Goal: Transaction & Acquisition: Book appointment/travel/reservation

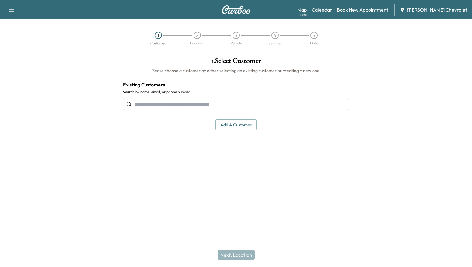
click at [212, 108] on input "text" at bounding box center [236, 104] width 226 height 13
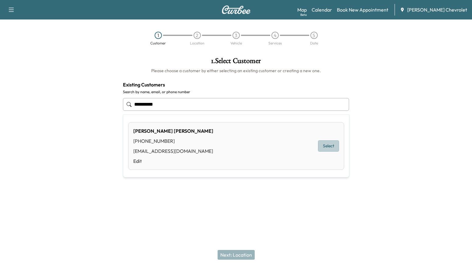
click at [333, 145] on button "Select" at bounding box center [328, 145] width 21 height 11
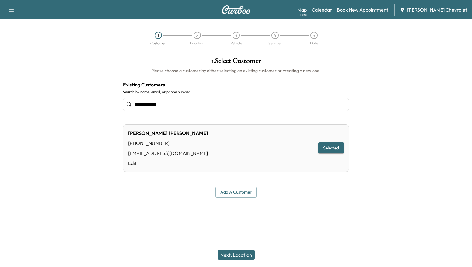
type input "**********"
click at [332, 147] on button "Selected" at bounding box center [331, 147] width 26 height 11
click at [244, 254] on button "Next: Location" at bounding box center [236, 255] width 37 height 10
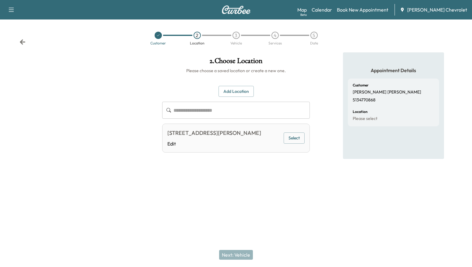
click at [297, 143] on button "Select" at bounding box center [294, 137] width 21 height 11
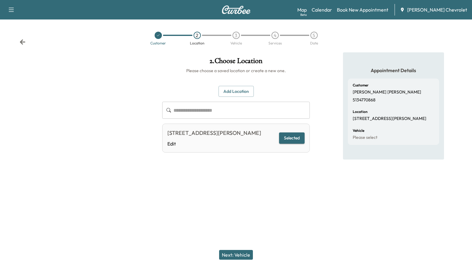
click at [242, 253] on button "Next: Vehicle" at bounding box center [236, 255] width 34 height 10
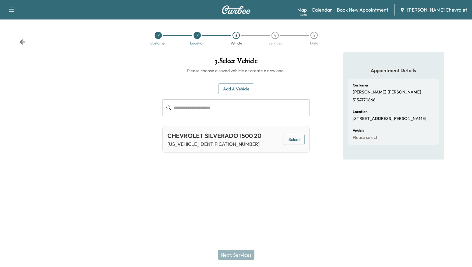
drag, startPoint x: 302, startPoint y: 138, endPoint x: 301, endPoint y: 141, distance: 3.5
click at [302, 138] on button "Select" at bounding box center [294, 139] width 21 height 11
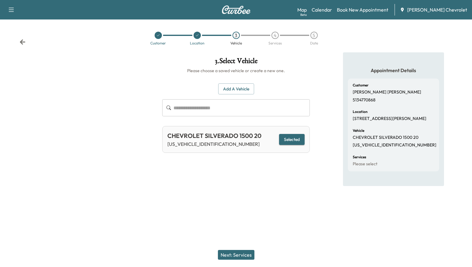
click at [238, 257] on button "Next: Services" at bounding box center [236, 255] width 37 height 10
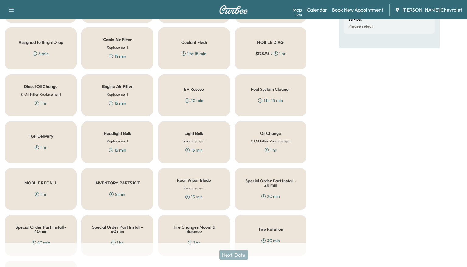
scroll to position [152, 0]
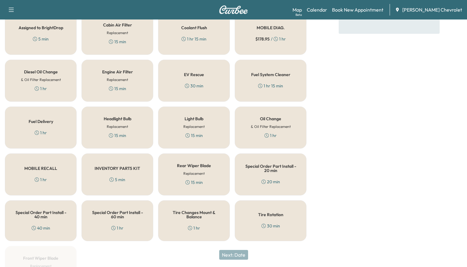
click at [266, 54] on div "MOBILE DIAG. $ 178.95 / 1 hr" at bounding box center [271, 34] width 72 height 42
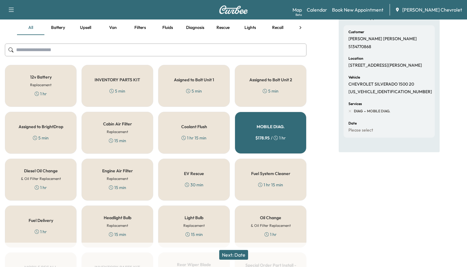
scroll to position [0, 0]
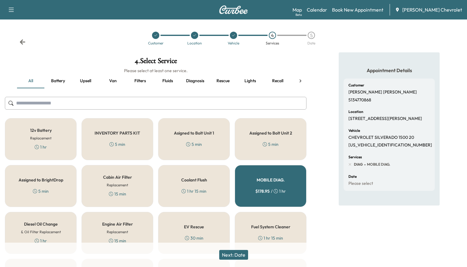
click at [246, 257] on button "Next: Date" at bounding box center [233, 255] width 29 height 10
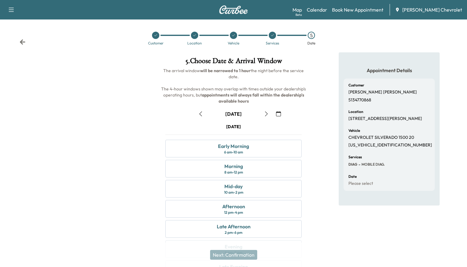
click at [278, 115] on icon "button" at bounding box center [278, 113] width 5 height 5
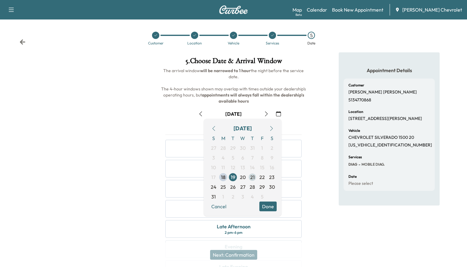
click at [255, 177] on span "21" at bounding box center [253, 177] width 10 height 10
click at [122, 152] on div at bounding box center [78, 168] width 156 height 233
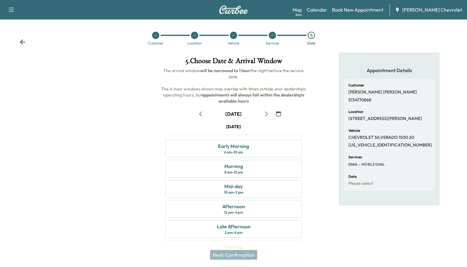
click at [280, 112] on icon "button" at bounding box center [278, 113] width 5 height 5
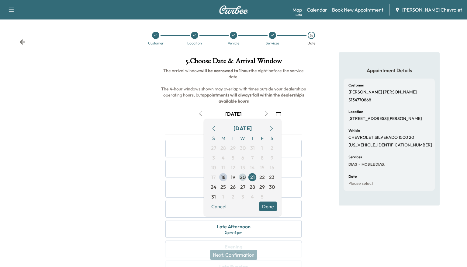
click at [243, 178] on span "20" at bounding box center [243, 176] width 6 height 7
click at [311, 155] on div "5 . Choose Date & Arrival Window The arrival window will be narrowed to 1 hour …" at bounding box center [234, 168] width 156 height 233
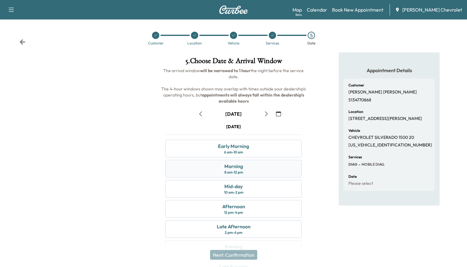
click at [255, 171] on div "Morning 8 am - 12 pm" at bounding box center [234, 169] width 136 height 18
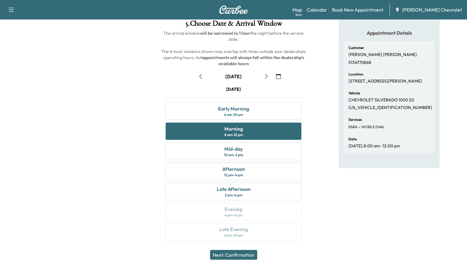
scroll to position [38, 0]
click at [240, 258] on button "Next: Confirmation" at bounding box center [233, 255] width 47 height 10
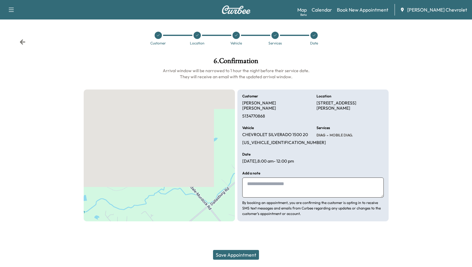
click at [287, 177] on textarea at bounding box center [312, 187] width 141 height 20
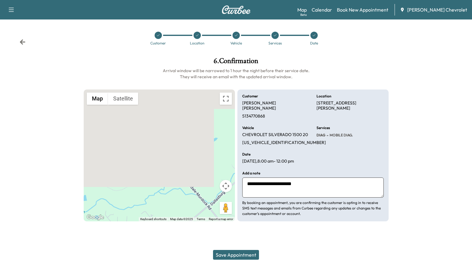
click at [316, 185] on textarea "**********" at bounding box center [312, 187] width 141 height 20
type textarea "**********"
click at [253, 254] on button "Save Appointment" at bounding box center [236, 255] width 46 height 10
